Goal: Ask a question

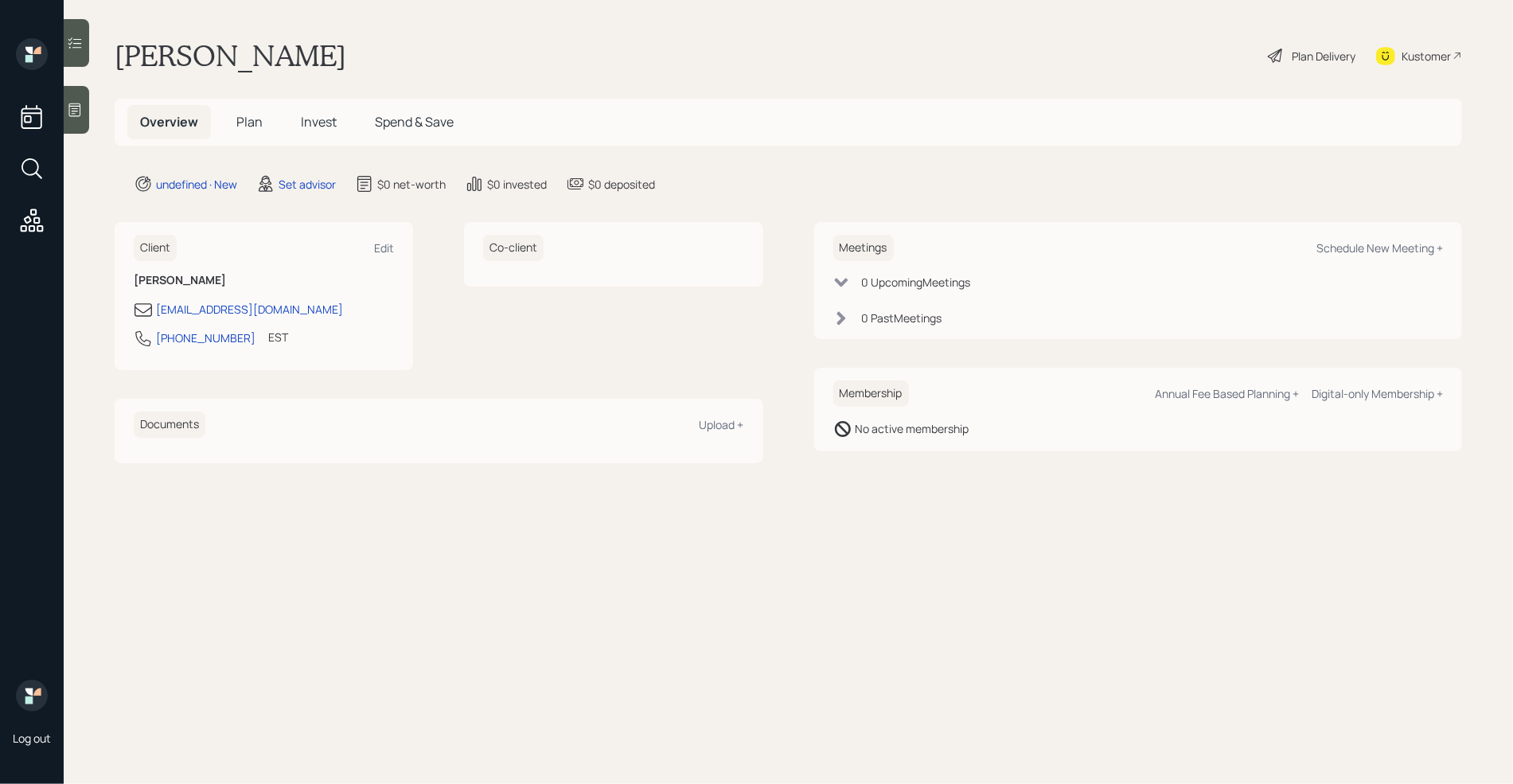
click at [80, 108] on icon at bounding box center [75, 110] width 12 height 14
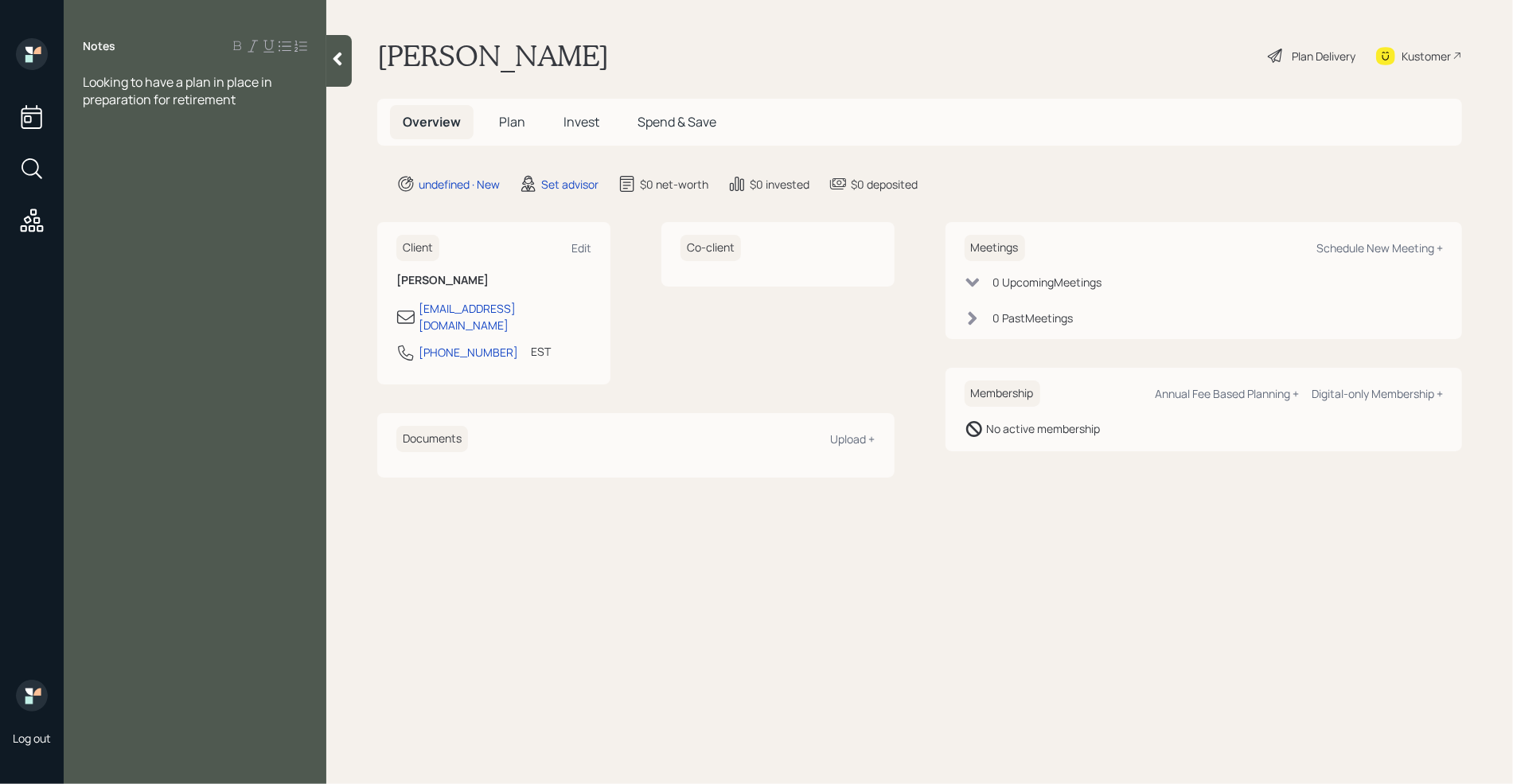
click at [248, 102] on div "Looking to have a plan in place in preparation for retirement" at bounding box center [195, 90] width 225 height 35
click at [238, 150] on div "Owns property, so thinking about selling the property and" at bounding box center [195, 143] width 225 height 35
click at [245, 153] on div "Owns property, so thinking about selling the property" at bounding box center [195, 143] width 225 height 35
click at [176, 188] on div "Tax strategy" at bounding box center [195, 187] width 225 height 17
